Goal: Task Accomplishment & Management: Manage account settings

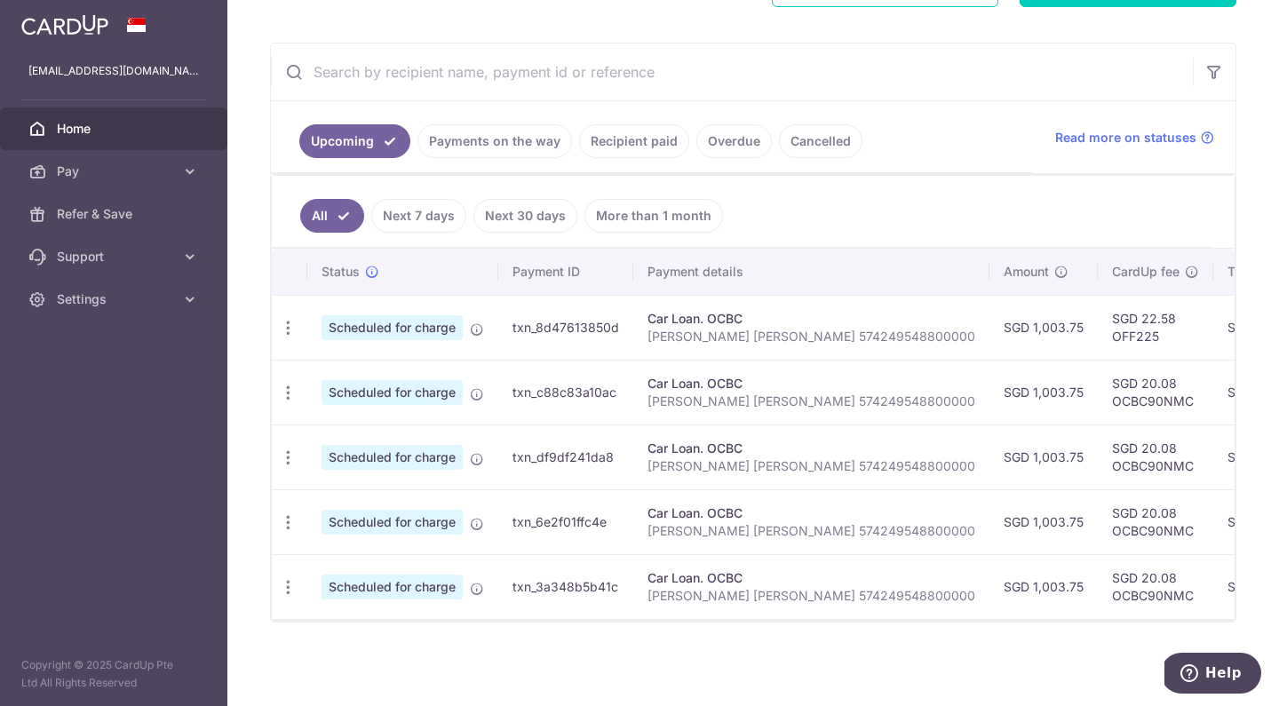
scroll to position [310, 0]
click at [277, 389] on div "Update payment Cancel payment" at bounding box center [288, 392] width 33 height 33
click at [291, 384] on icon "button" at bounding box center [288, 393] width 19 height 19
click at [379, 431] on span "Update payment" at bounding box center [382, 441] width 121 height 21
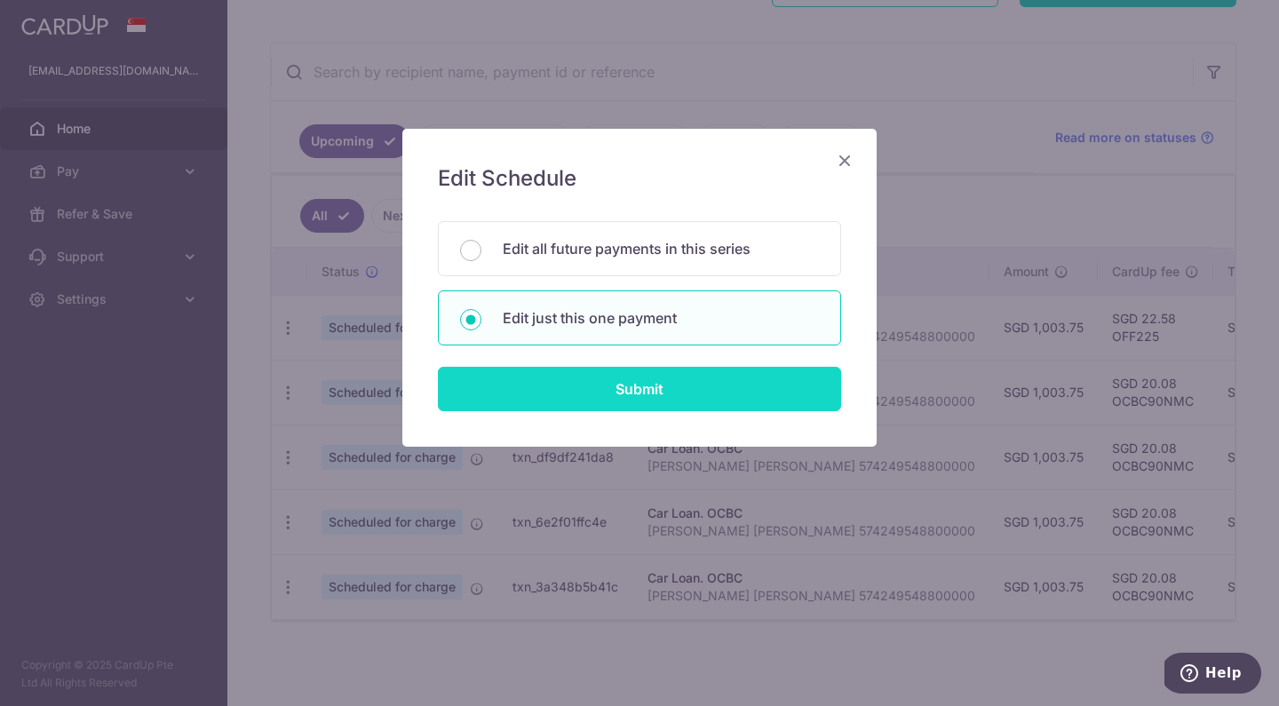
click at [601, 405] on input "Submit" at bounding box center [639, 389] width 403 height 44
radio input "true"
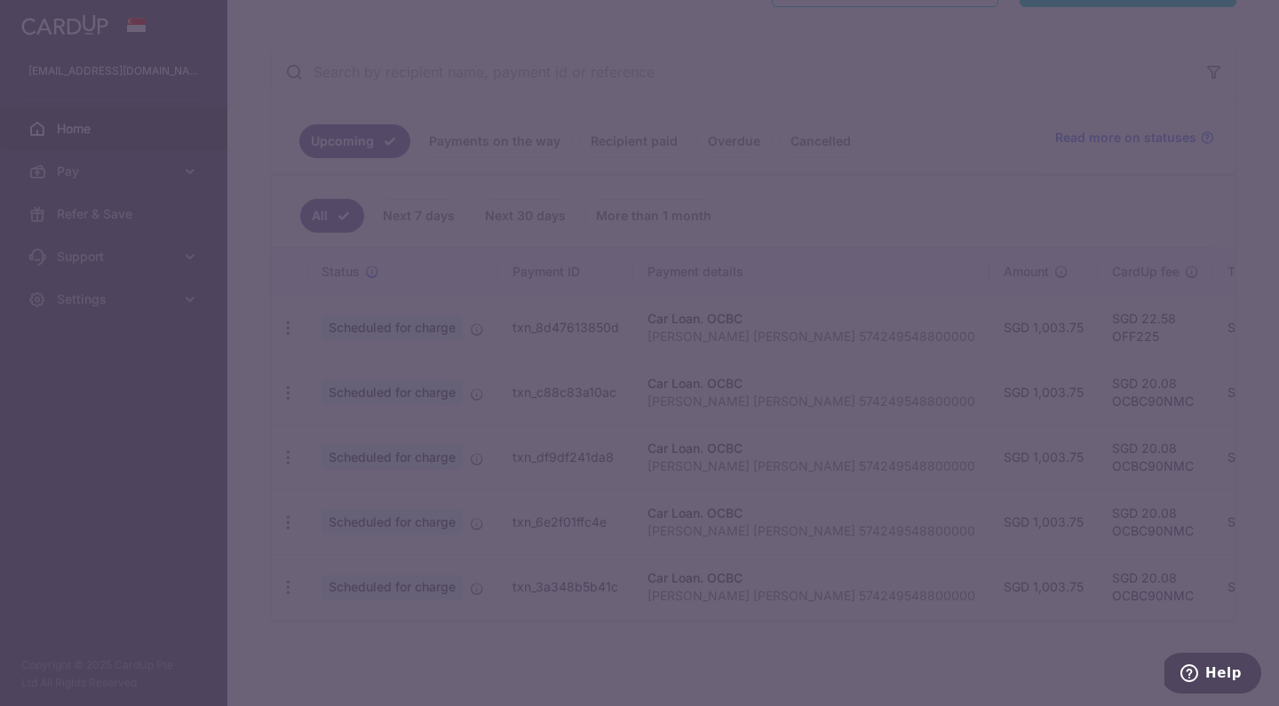
type input "1,003.75"
type input "[DATE]"
type input "[PERSON_NAME] [PERSON_NAME] 574249548800000"
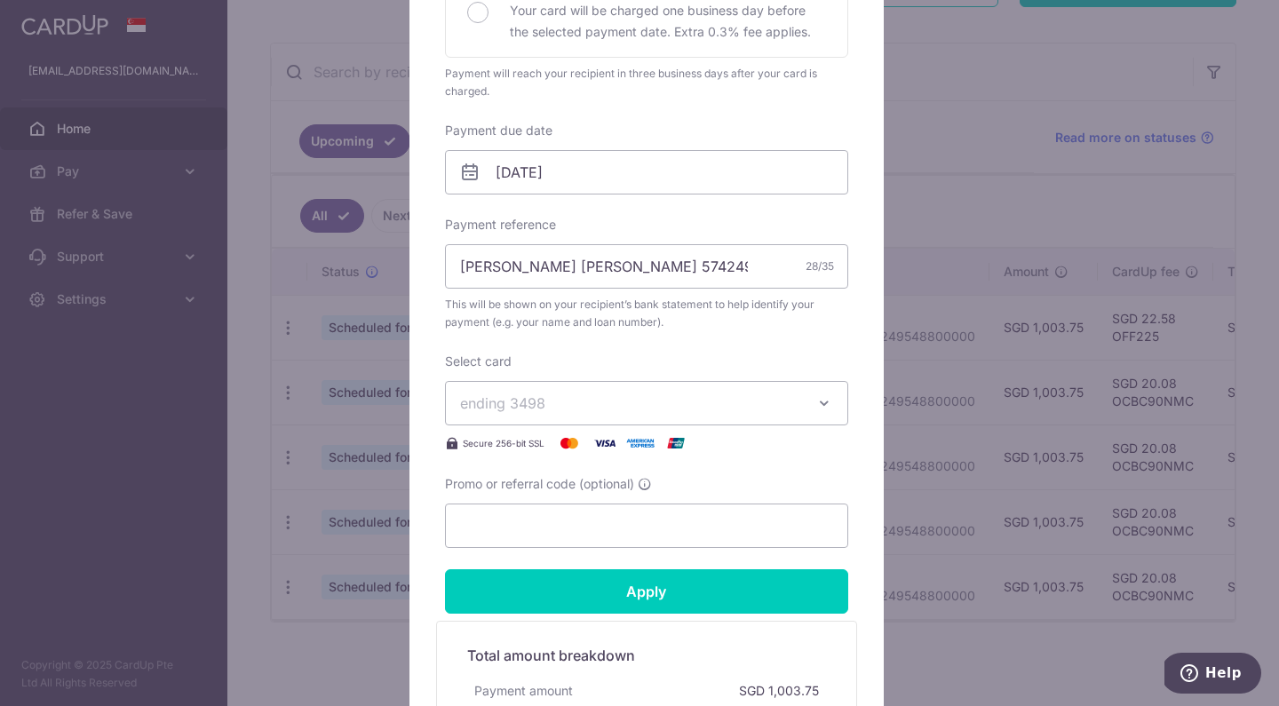
scroll to position [457, 0]
click at [742, 401] on span "ending 3498" at bounding box center [630, 402] width 341 height 21
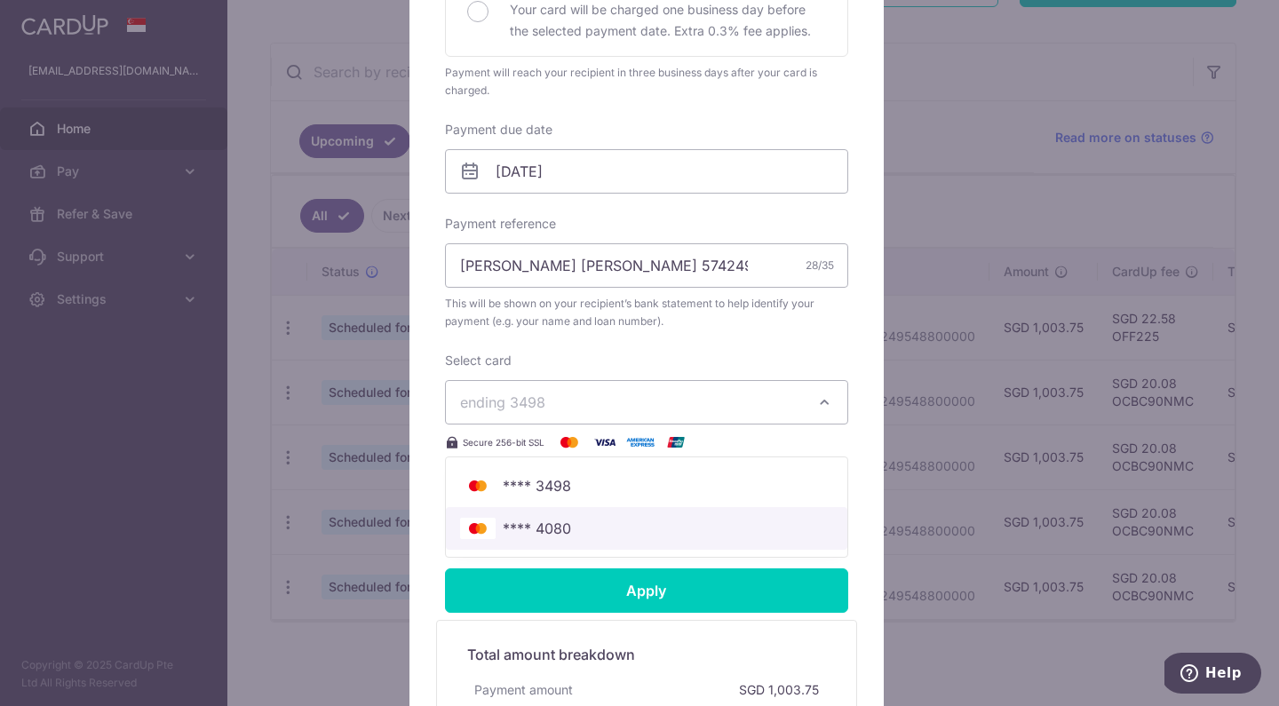
click at [571, 535] on span "**** 4080" at bounding box center [646, 528] width 373 height 21
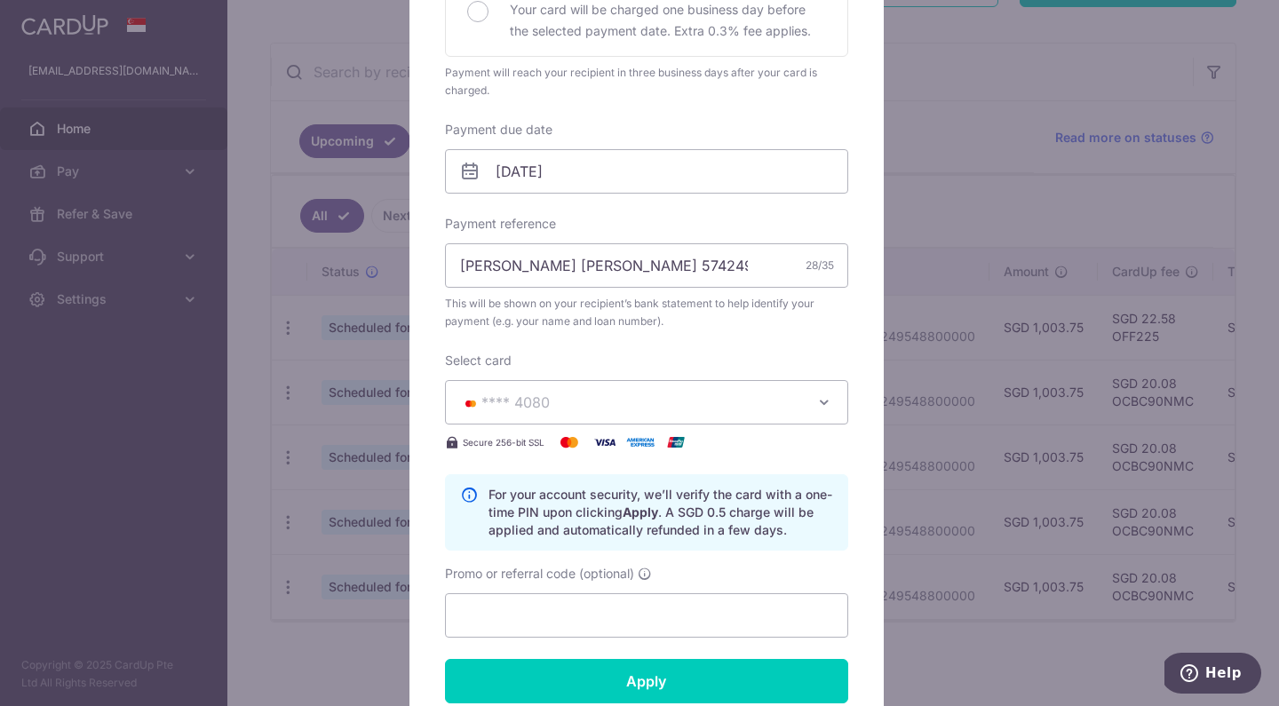
click at [542, 639] on form "By clicking apply, you will make changes to all payments to OCBC scheduled from…" at bounding box center [646, 326] width 403 height 1166
click at [562, 606] on input "Promo or referral code (optional)" at bounding box center [646, 615] width 403 height 44
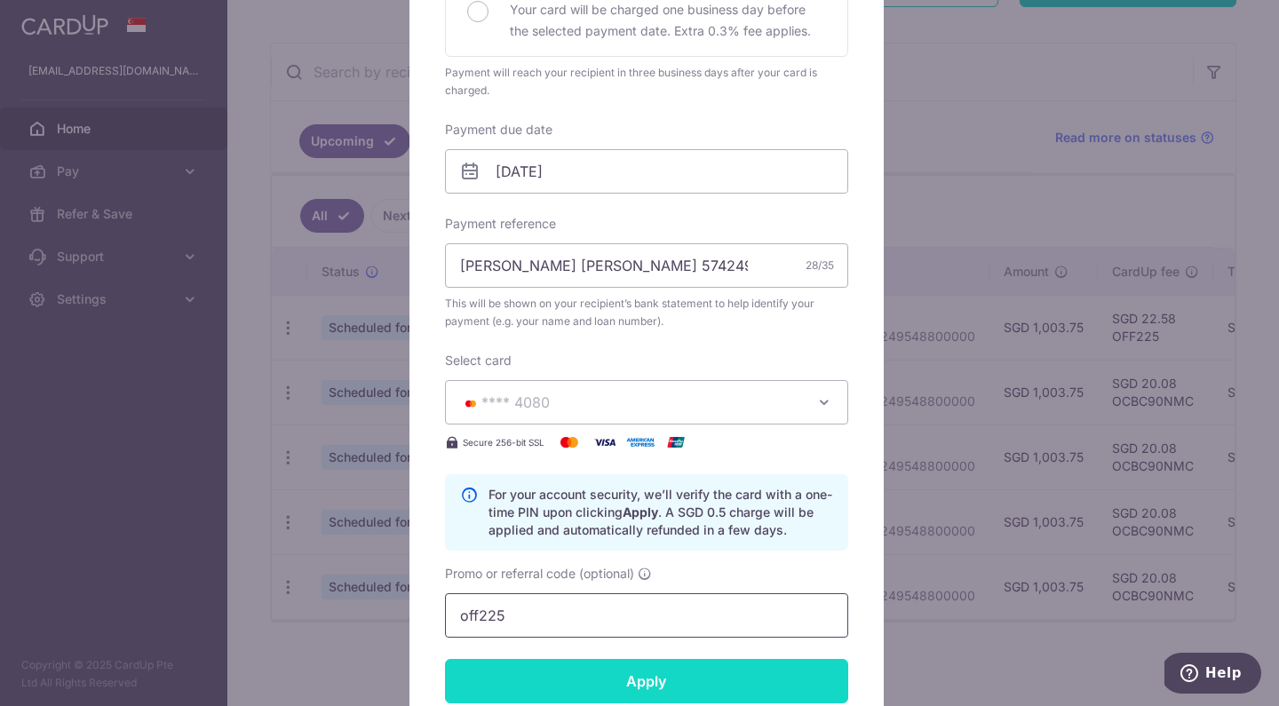
type input "off225"
click at [607, 683] on input "Apply" at bounding box center [646, 681] width 403 height 44
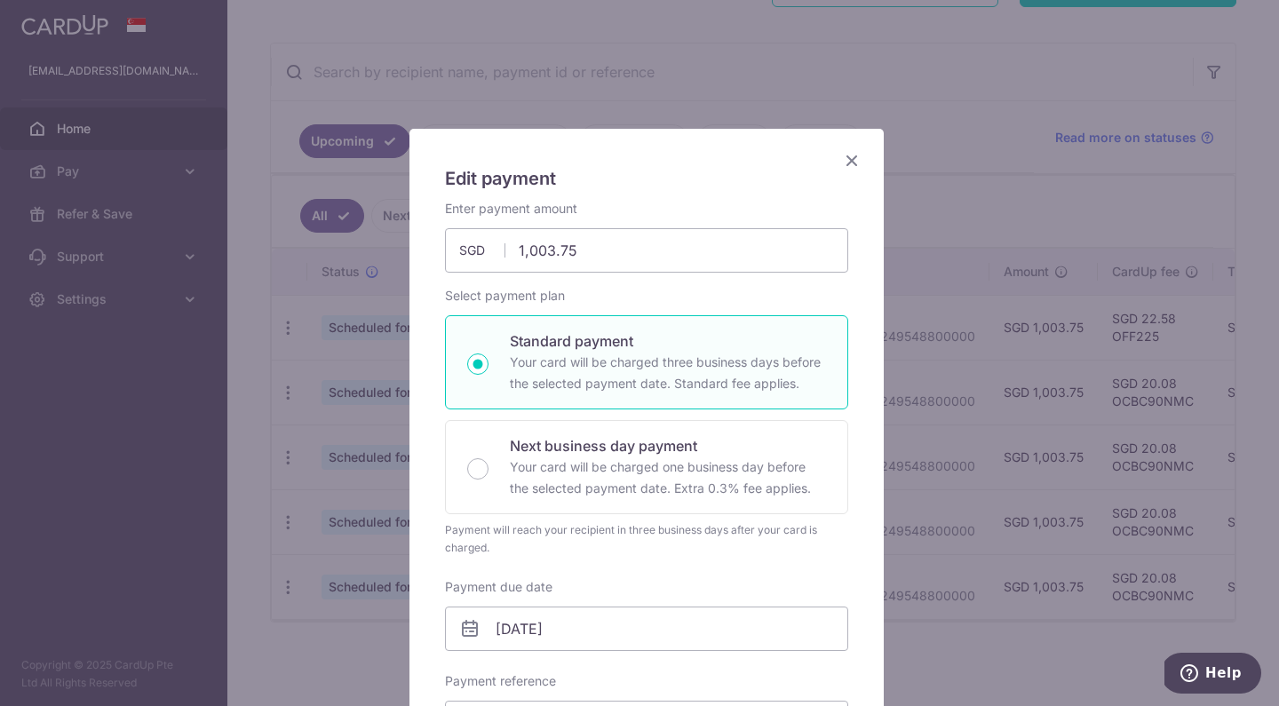
scroll to position [0, 0]
type input "Successfully Applied"
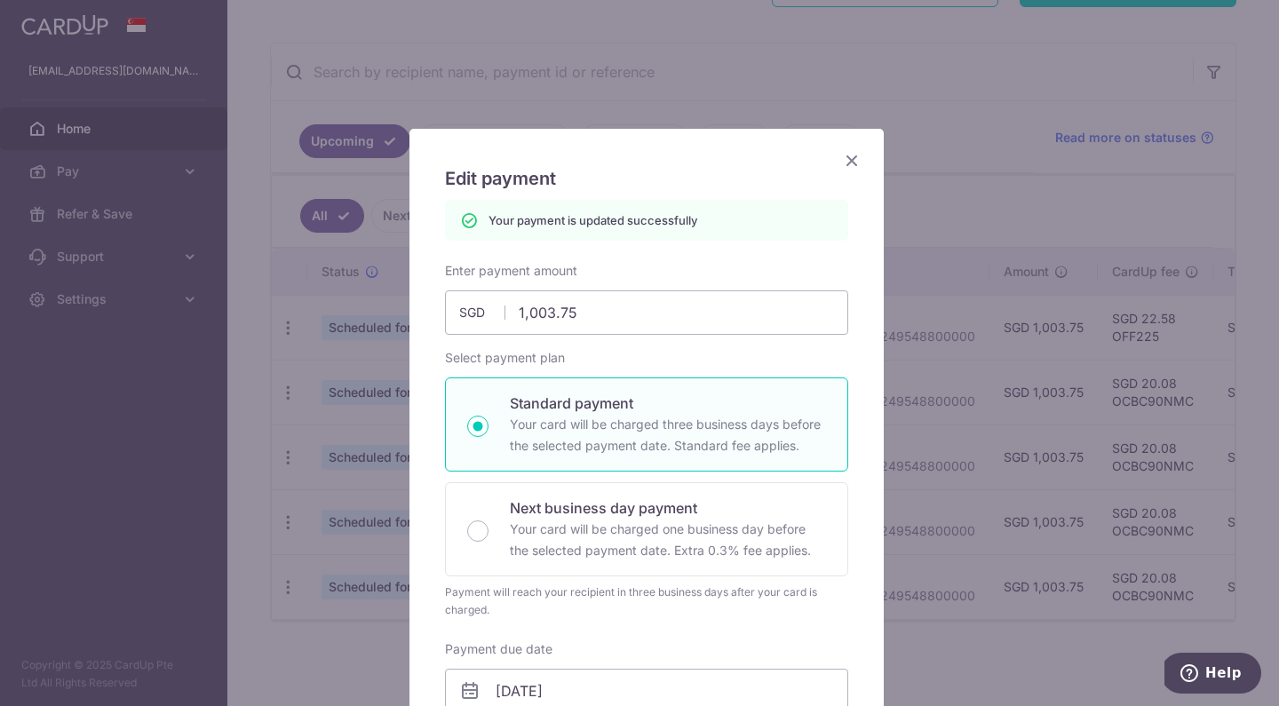
click at [848, 159] on icon "Close" at bounding box center [851, 160] width 21 height 22
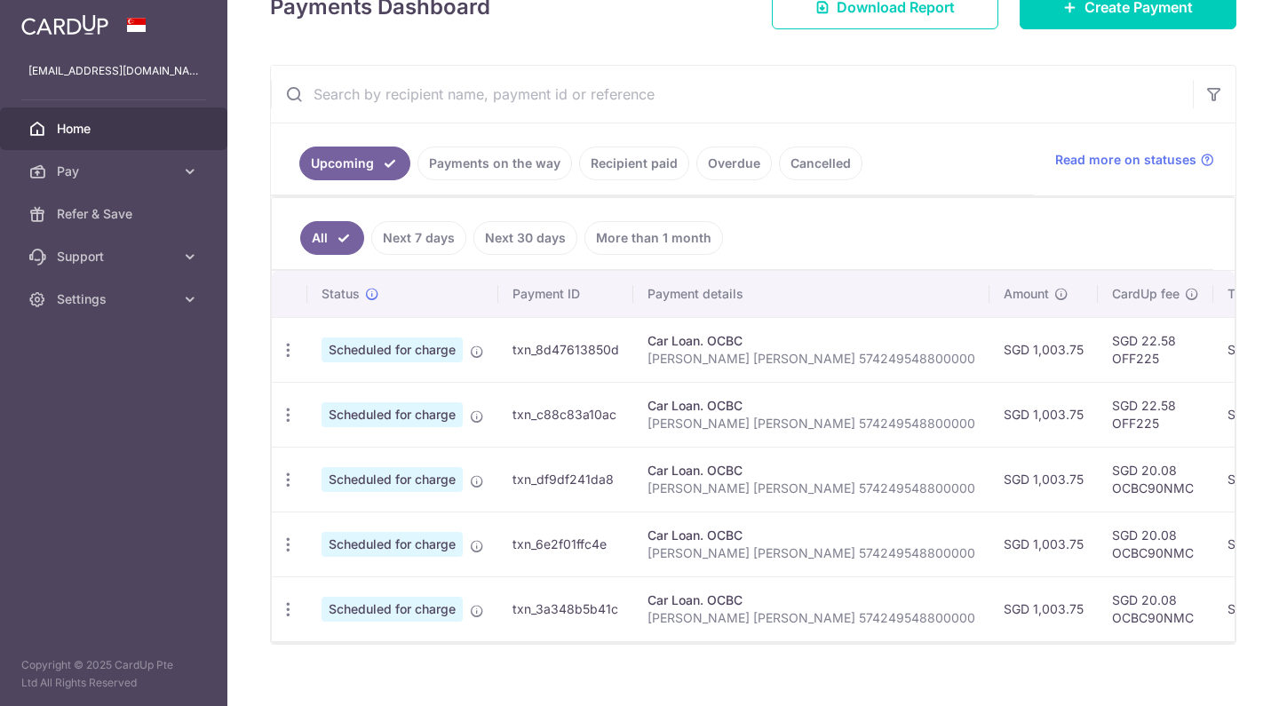
scroll to position [280, 0]
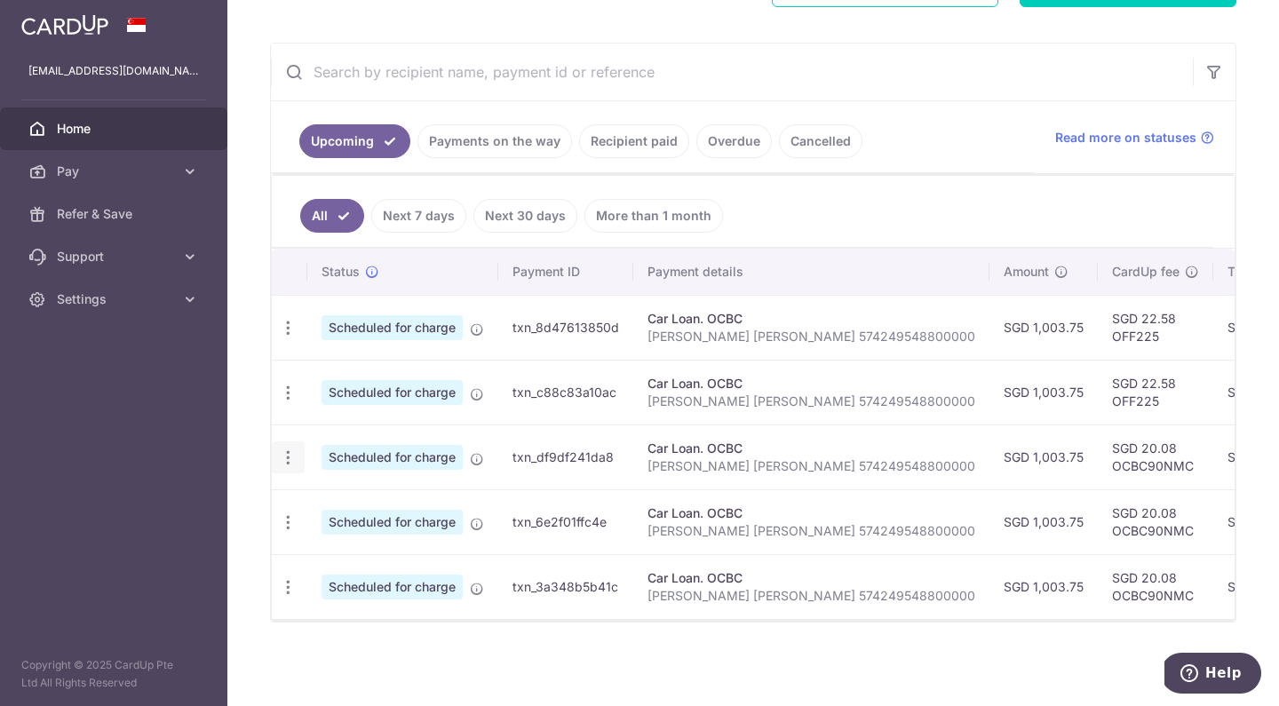
click at [289, 463] on icon "button" at bounding box center [288, 457] width 19 height 19
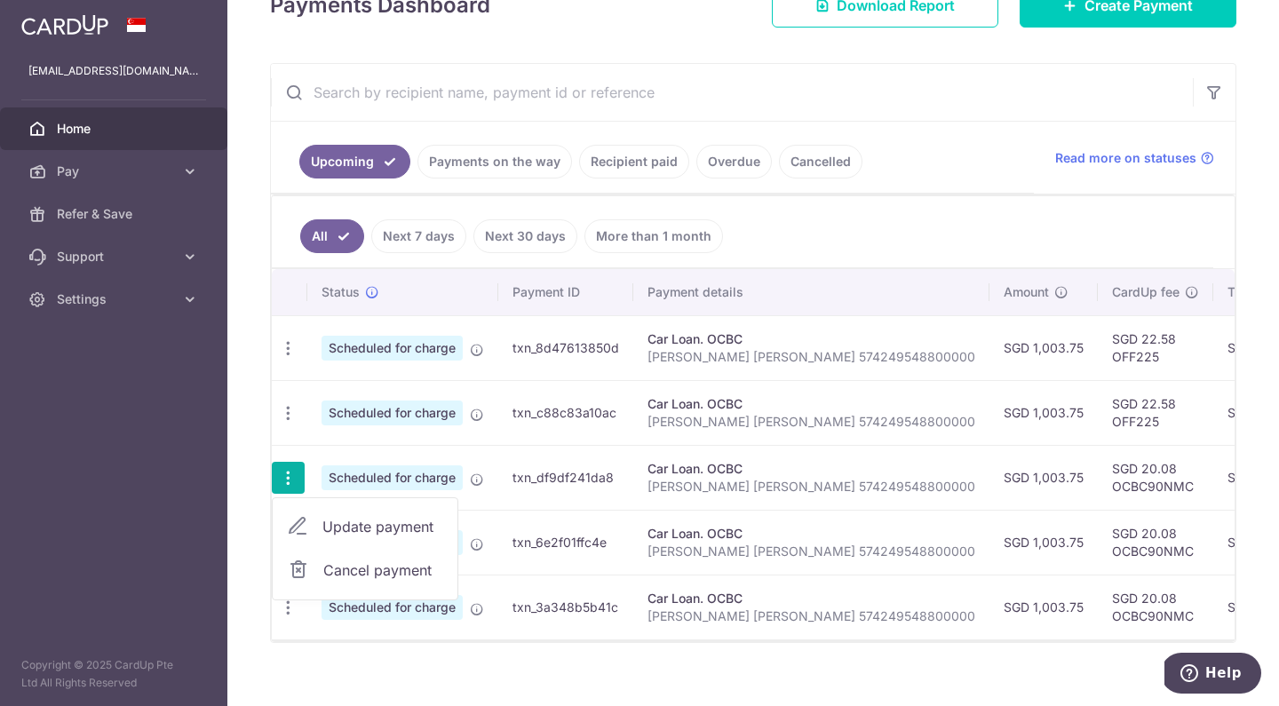
click at [346, 522] on span "Update payment" at bounding box center [382, 526] width 121 height 21
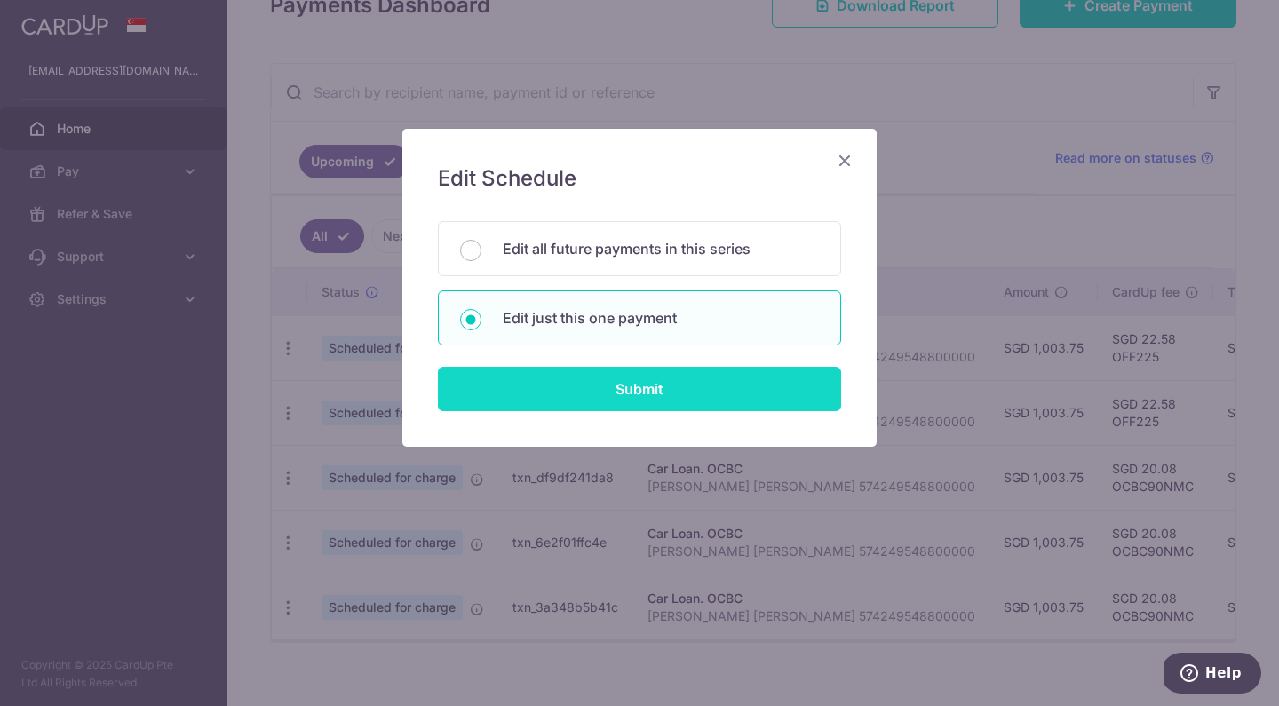
click at [558, 368] on input "Submit" at bounding box center [639, 389] width 403 height 44
radio input "true"
type input "1,003.75"
type input "[DATE]"
type input "[PERSON_NAME] [PERSON_NAME] 574249548800000"
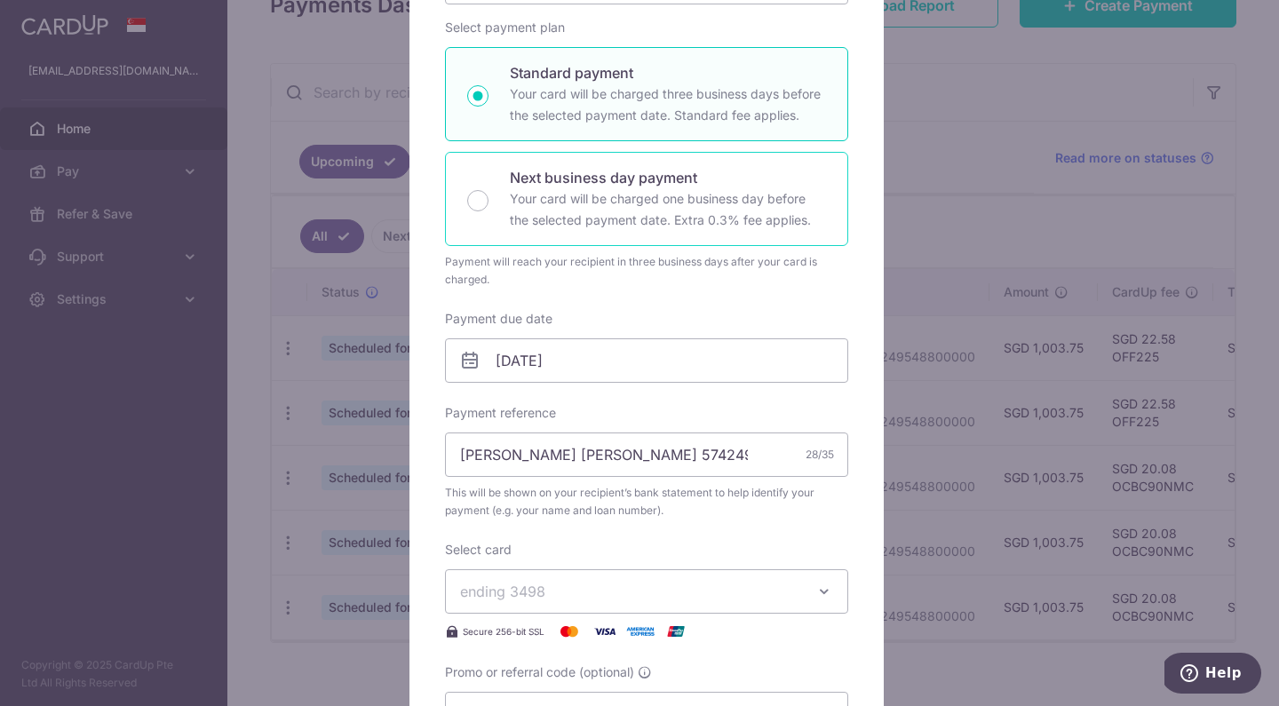
scroll to position [299, 0]
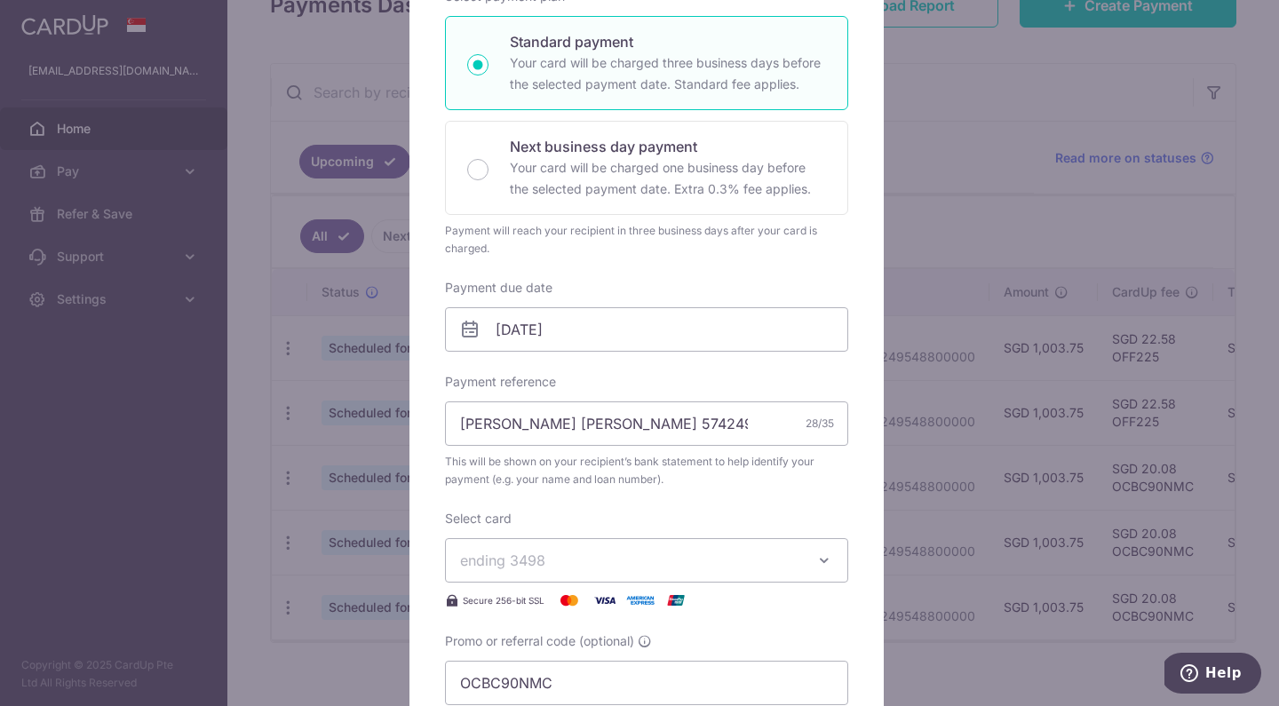
click at [559, 555] on span "ending 3498" at bounding box center [630, 560] width 341 height 21
click at [534, 685] on span "**** 4080" at bounding box center [537, 686] width 68 height 21
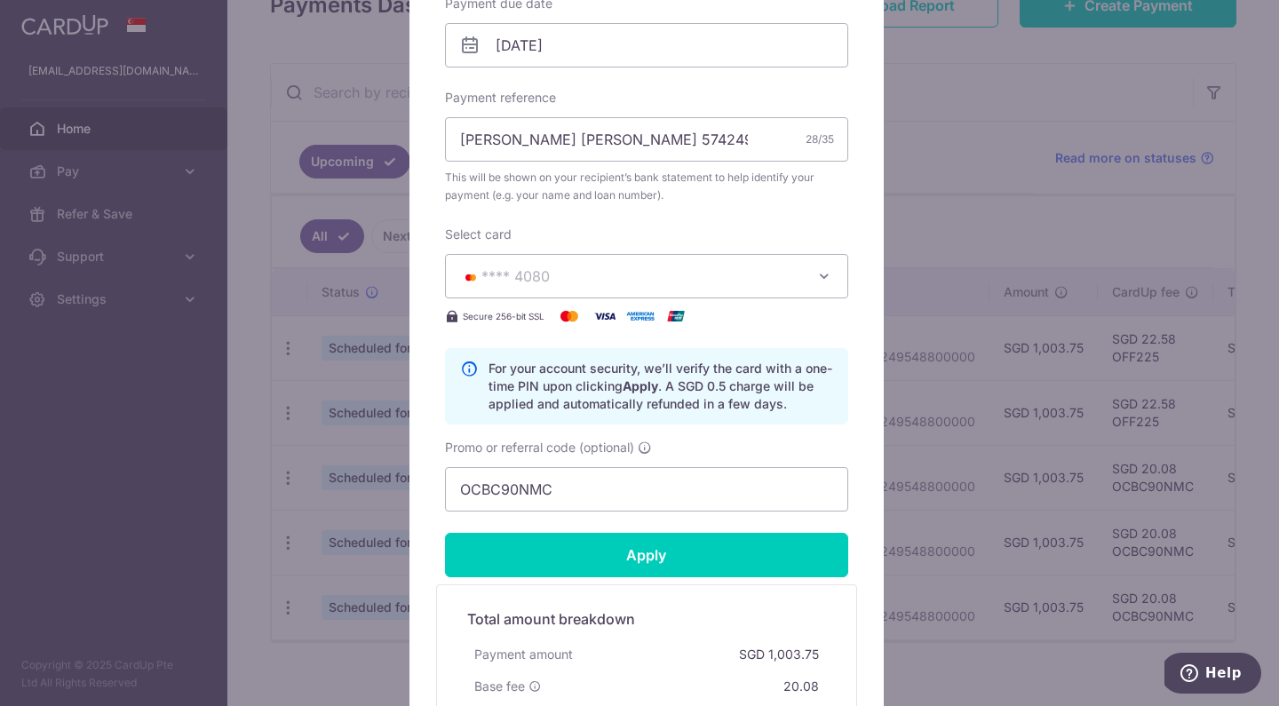
scroll to position [591, 0]
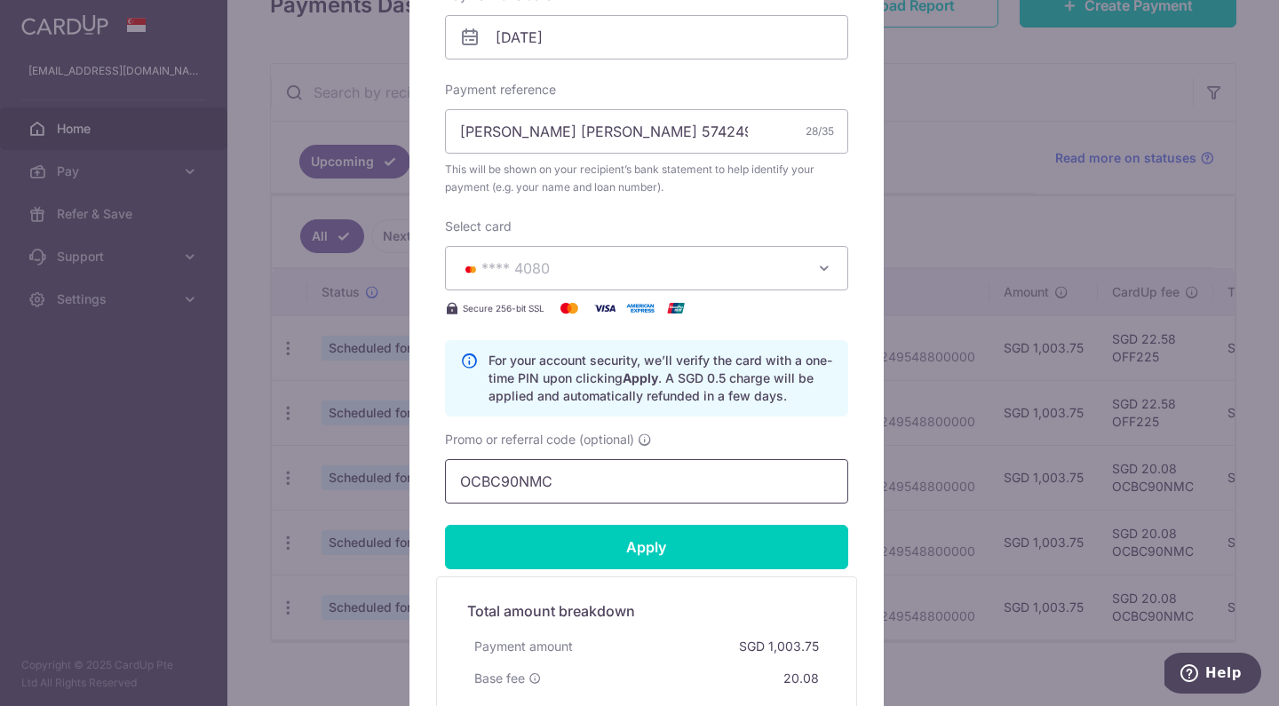
drag, startPoint x: 558, startPoint y: 490, endPoint x: 369, endPoint y: 485, distance: 188.3
click at [368, 485] on div "Edit payment By clicking apply, you will make changes to all payments to OCBC s…" at bounding box center [639, 353] width 1279 height 706
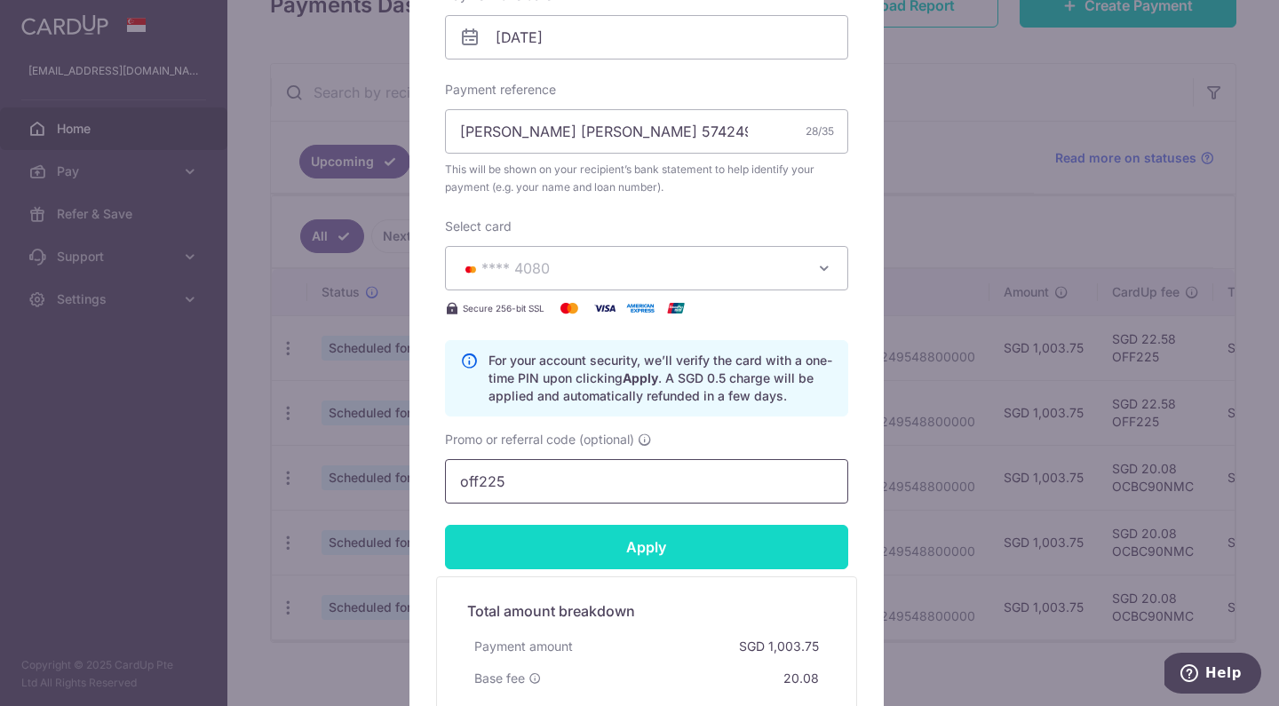
type input "off225"
click at [524, 554] on input "Apply" at bounding box center [646, 547] width 403 height 44
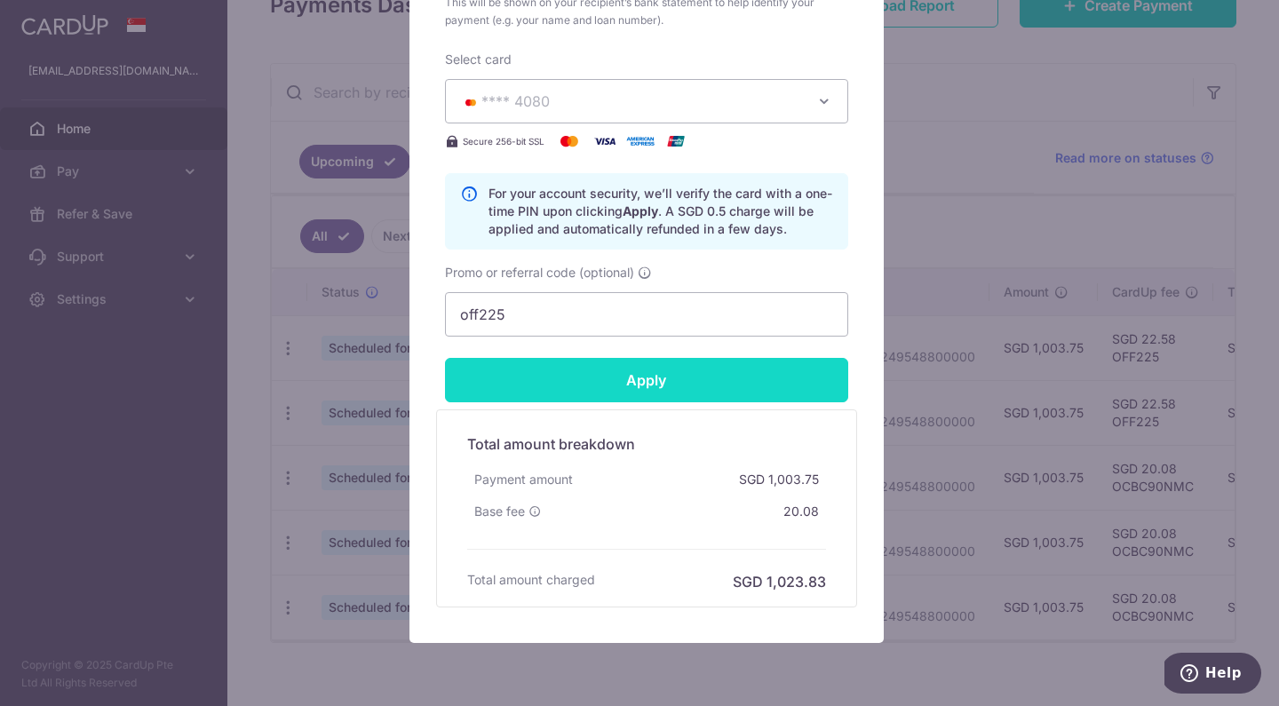
scroll to position [764, 0]
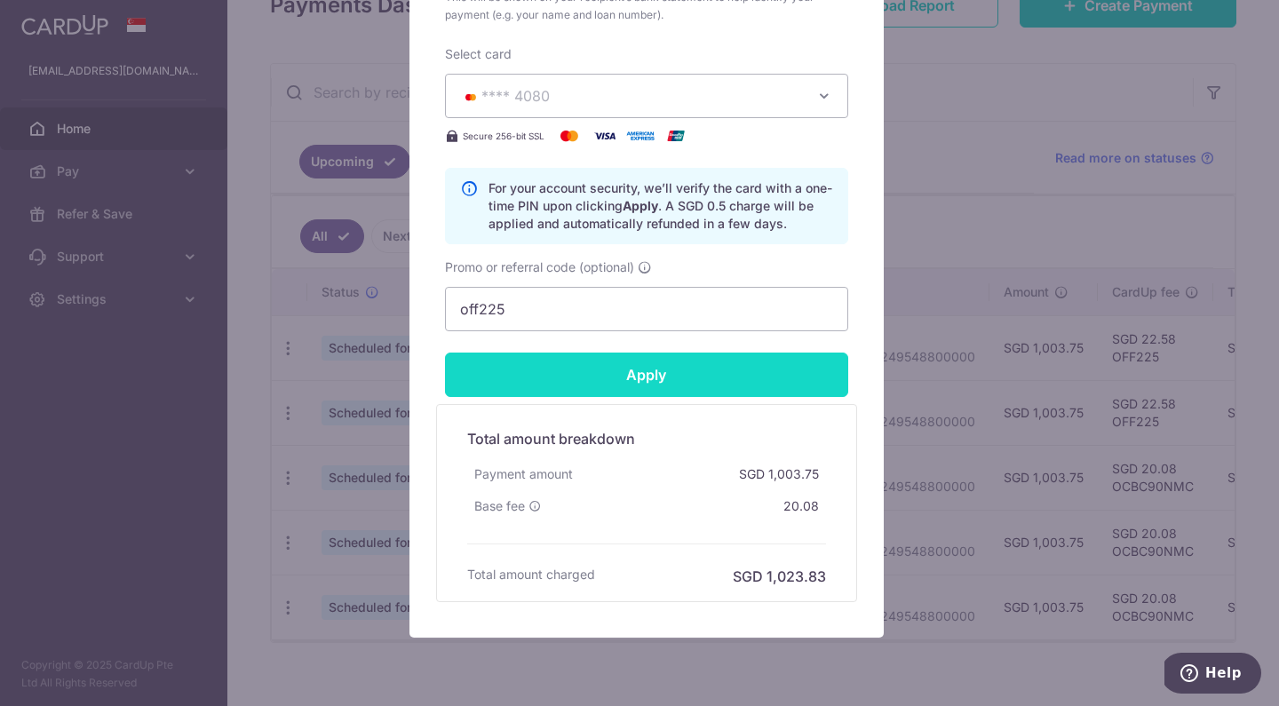
click at [677, 379] on input "Apply" at bounding box center [646, 374] width 403 height 44
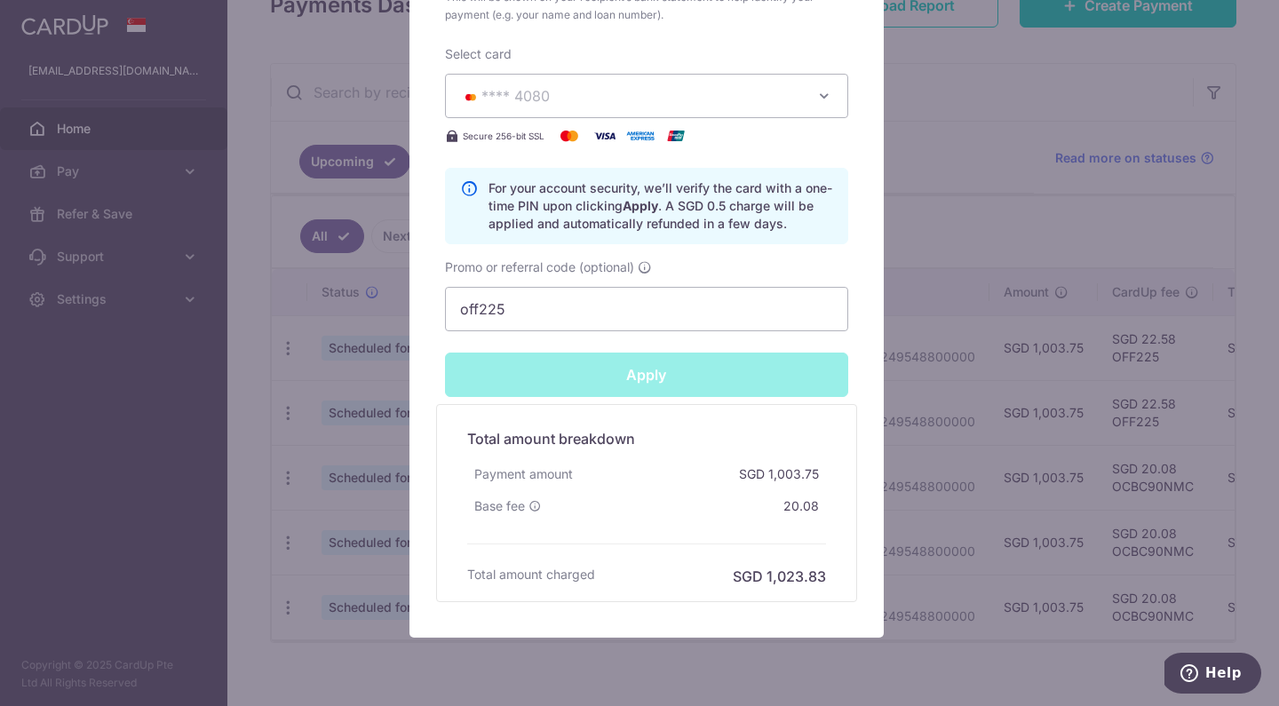
type input "Successfully Applied"
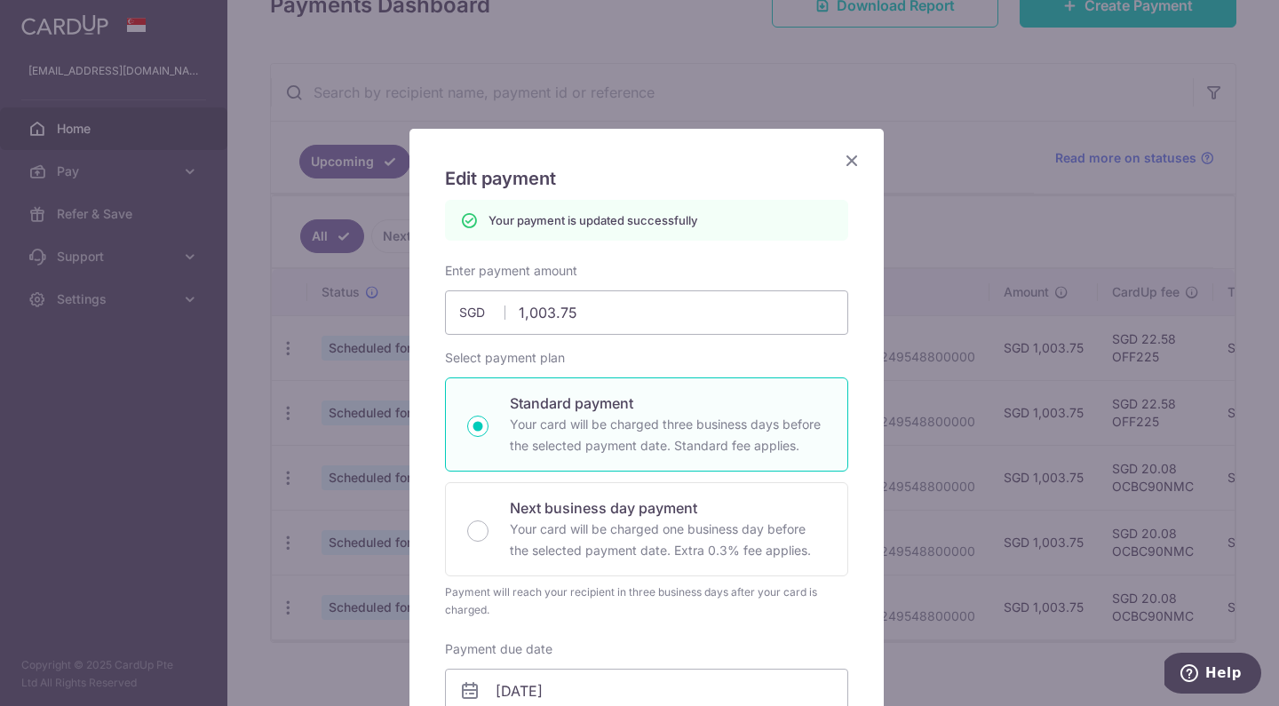
scroll to position [0, 0]
click at [842, 166] on icon "Close" at bounding box center [851, 160] width 21 height 22
